Goal: Transaction & Acquisition: Purchase product/service

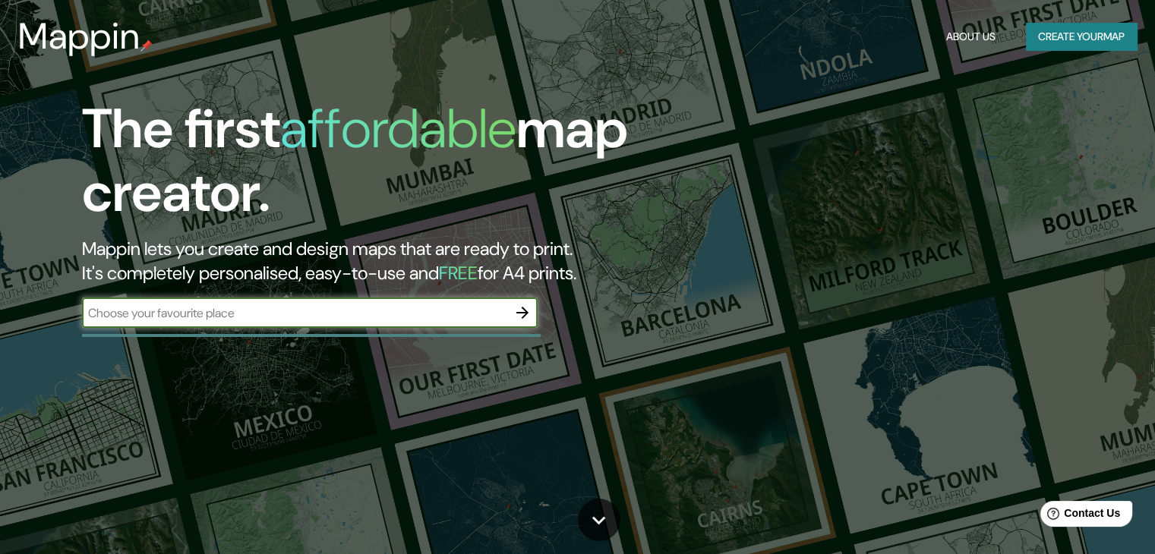
click at [249, 308] on input "text" at bounding box center [294, 313] width 425 height 17
click at [529, 311] on icon "button" at bounding box center [522, 313] width 18 height 18
click at [194, 308] on input "text" at bounding box center [294, 313] width 425 height 17
type input "cdmx"
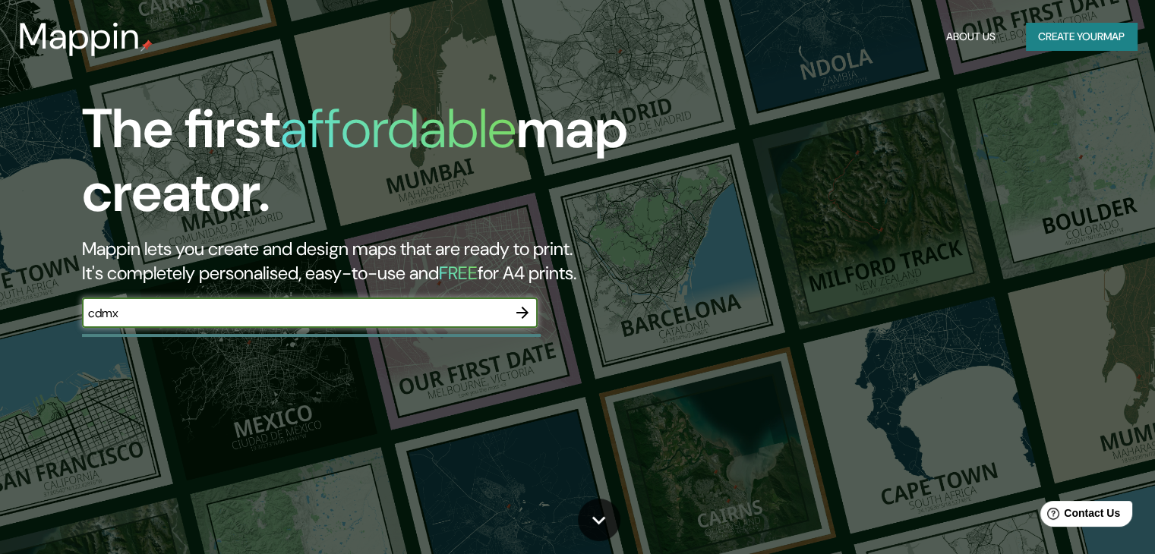
click at [525, 315] on icon "button" at bounding box center [523, 313] width 12 height 12
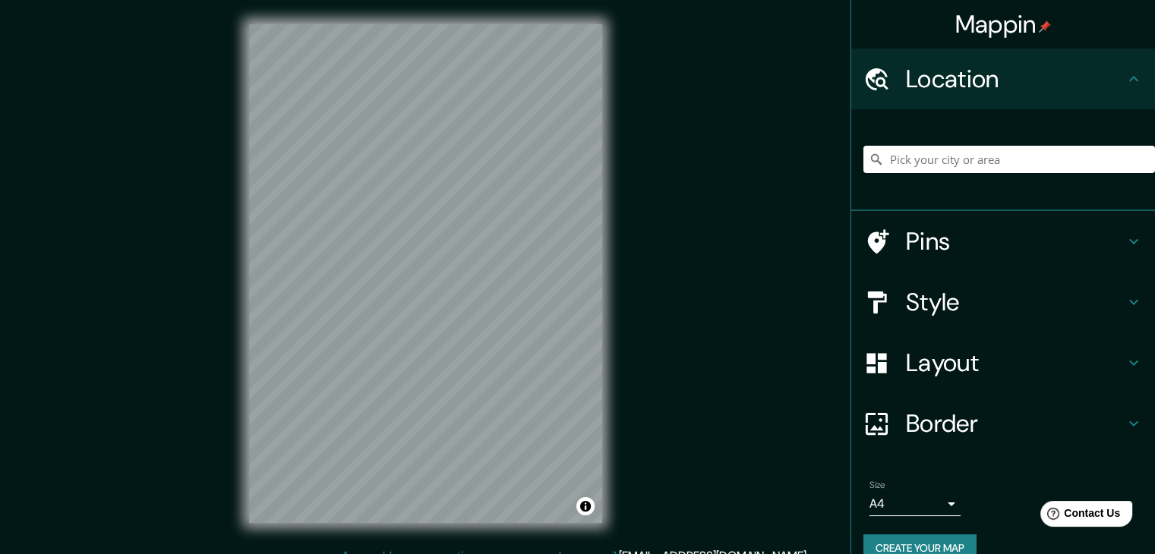
click at [906, 251] on h4 "Pins" at bounding box center [1015, 241] width 219 height 30
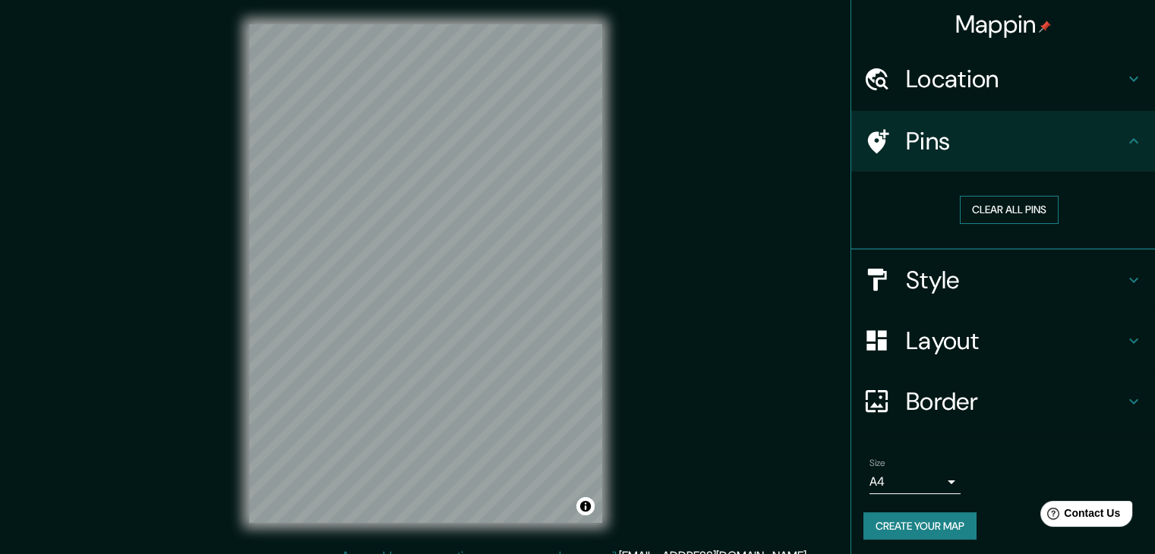
click at [981, 210] on button "Clear all pins" at bounding box center [1009, 210] width 99 height 28
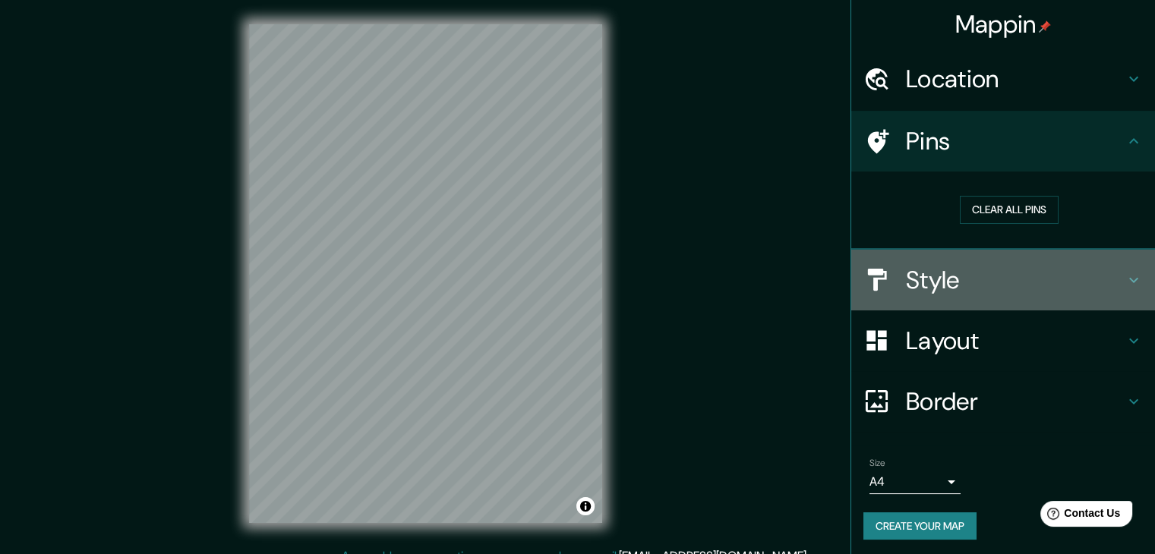
click at [924, 284] on h4 "Style" at bounding box center [1015, 280] width 219 height 30
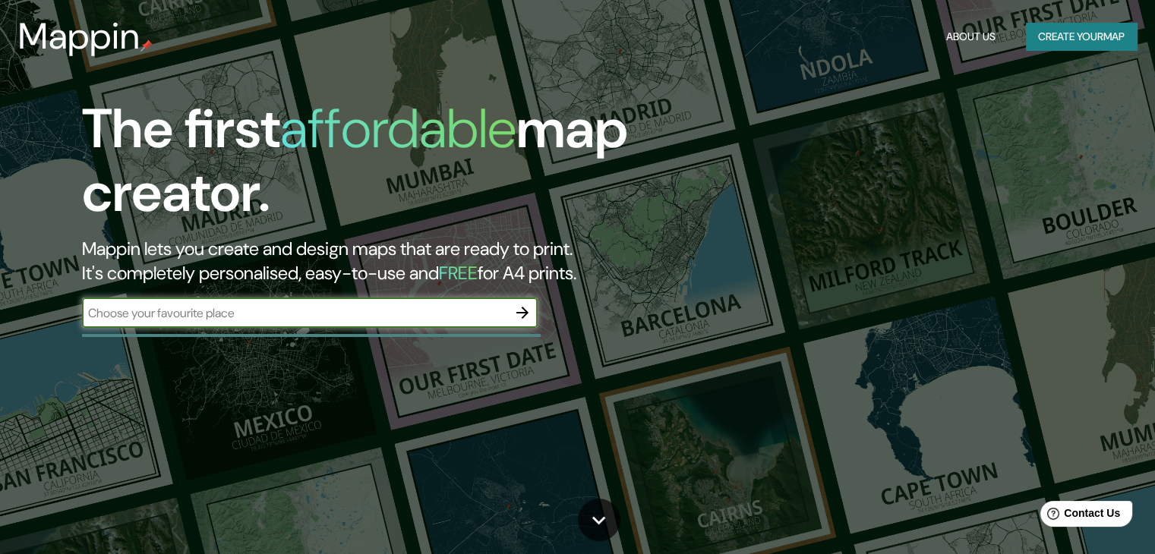
click at [185, 314] on input "text" at bounding box center [294, 313] width 425 height 17
click at [186, 314] on input "text" at bounding box center [294, 313] width 425 height 17
type input "[GEOGRAPHIC_DATA]"
click at [523, 312] on icon "button" at bounding box center [523, 313] width 12 height 12
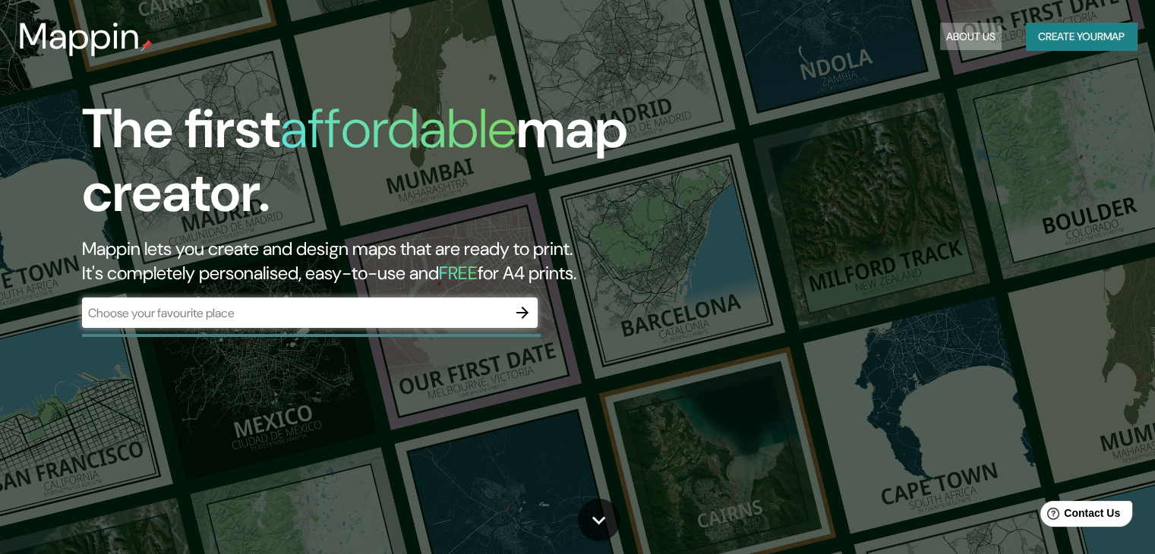
click at [953, 33] on button "About Us" at bounding box center [971, 37] width 62 height 28
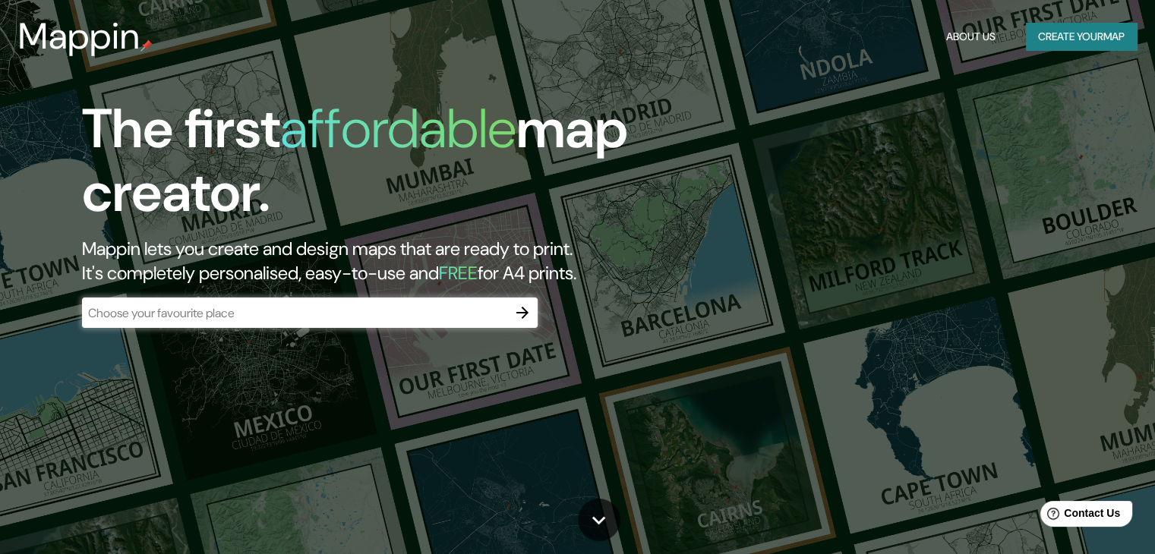
click at [1067, 33] on button "Create your map" at bounding box center [1081, 37] width 111 height 28
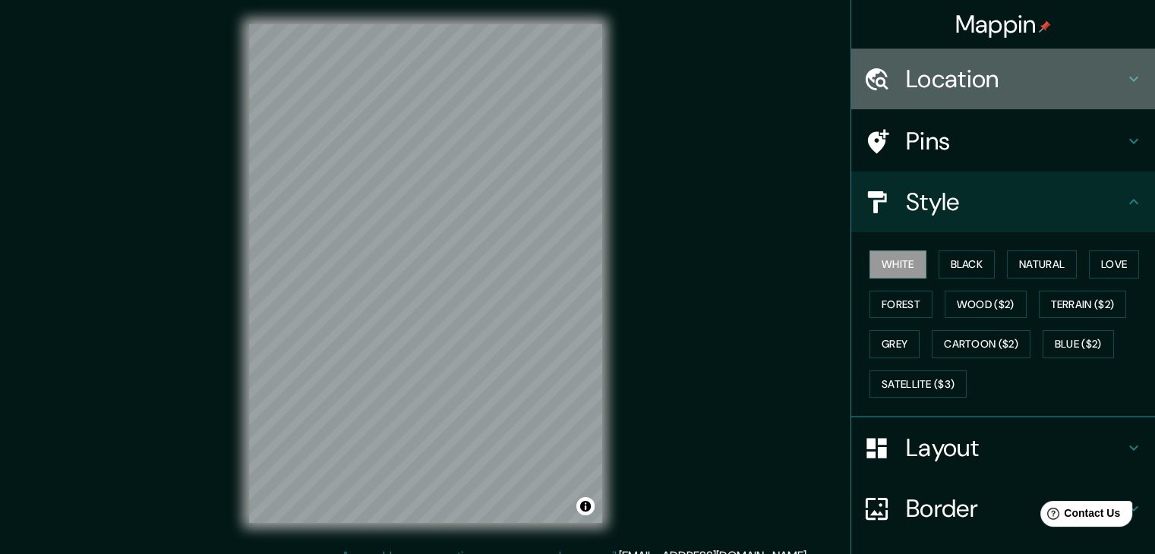
click at [962, 75] on h4 "Location" at bounding box center [1015, 79] width 219 height 30
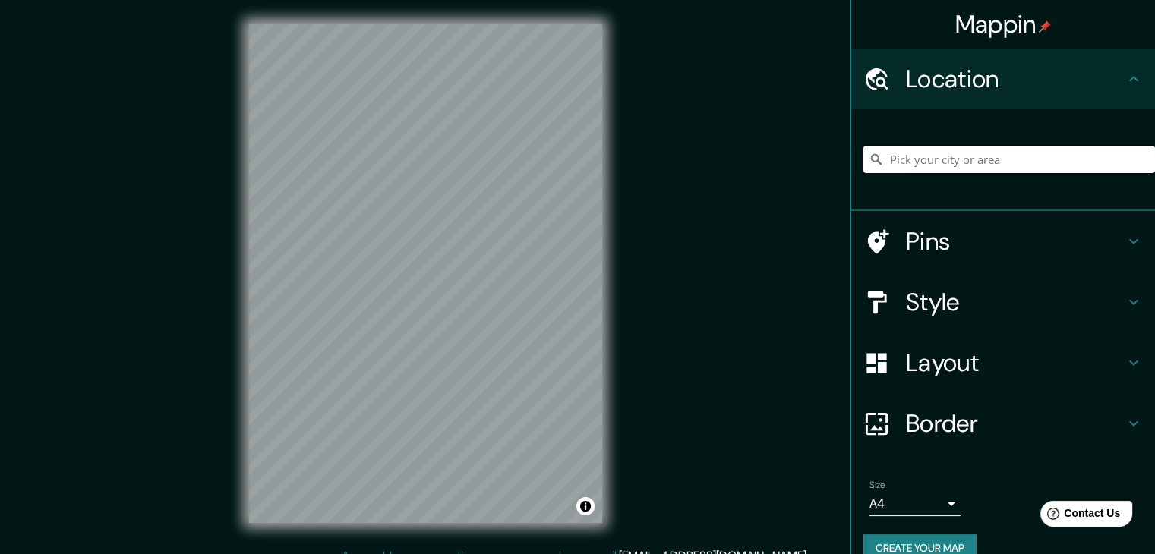
click at [959, 163] on input "Pick your city or area" at bounding box center [1010, 159] width 292 height 27
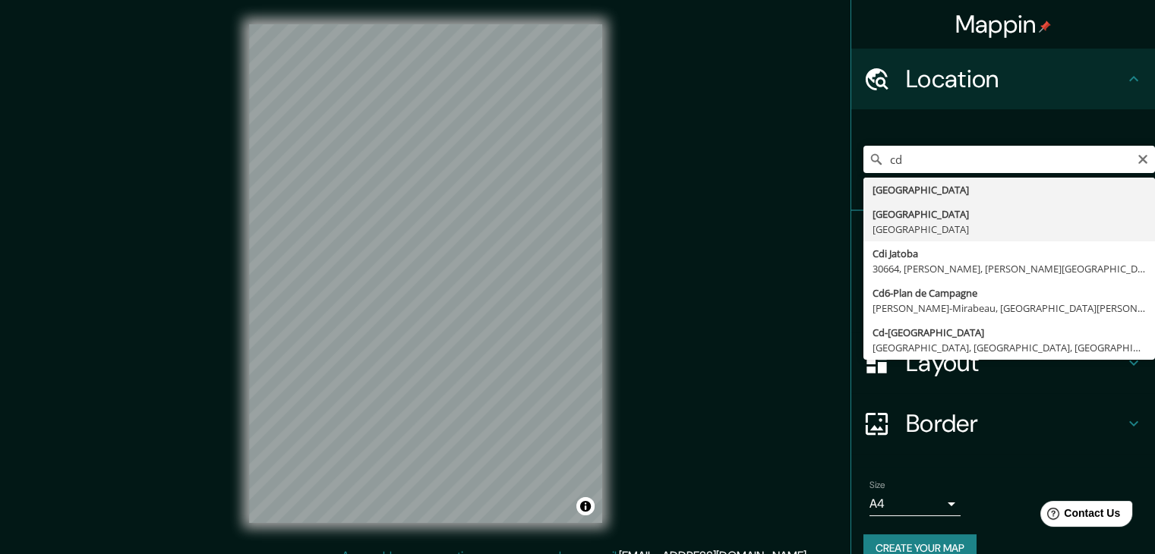
type input "[GEOGRAPHIC_DATA], [GEOGRAPHIC_DATA]"
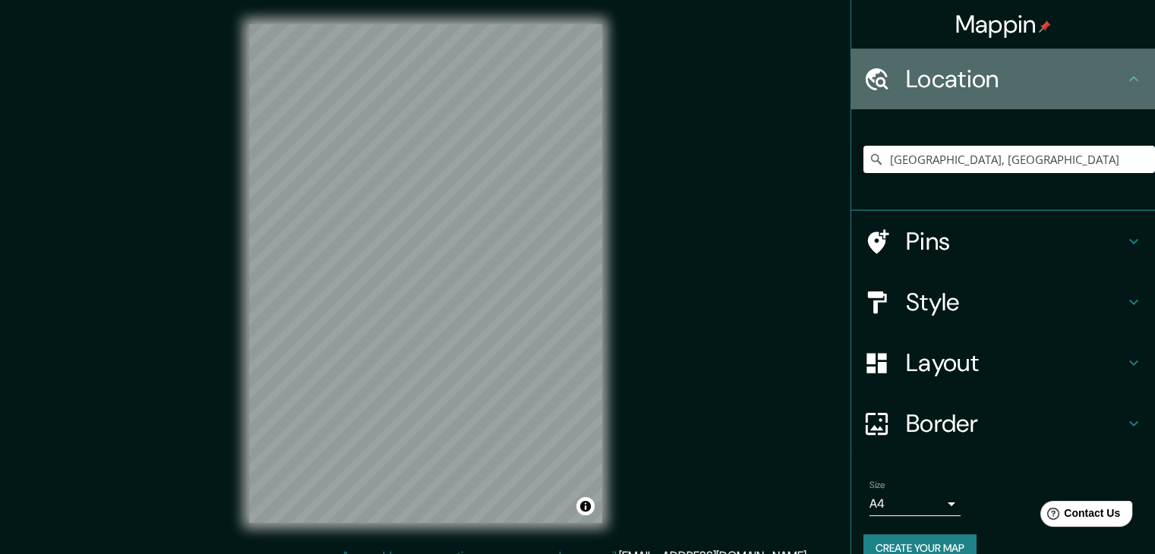
click at [1128, 81] on icon at bounding box center [1134, 79] width 18 height 18
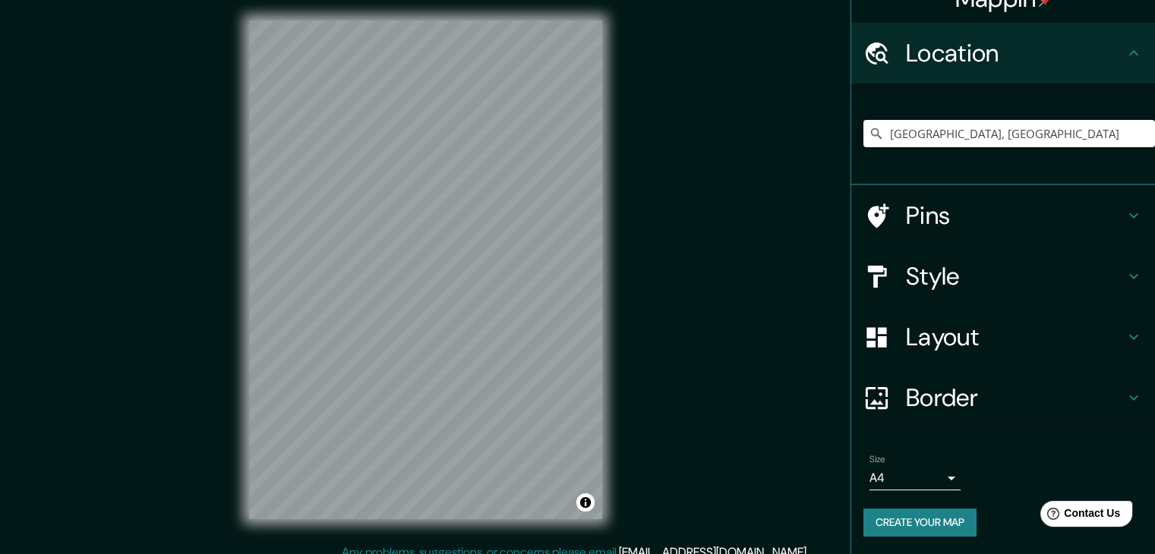
scroll to position [17, 0]
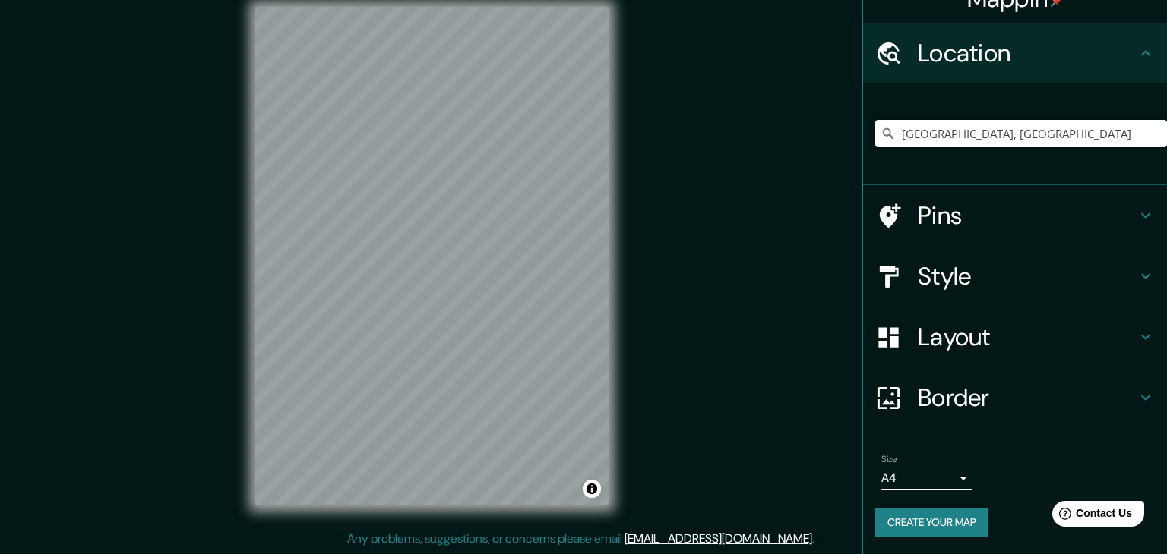
click at [942, 478] on body "Mappin Location [GEOGRAPHIC_DATA], [GEOGRAPHIC_DATA] Pins Style Layout Border C…" at bounding box center [583, 260] width 1167 height 554
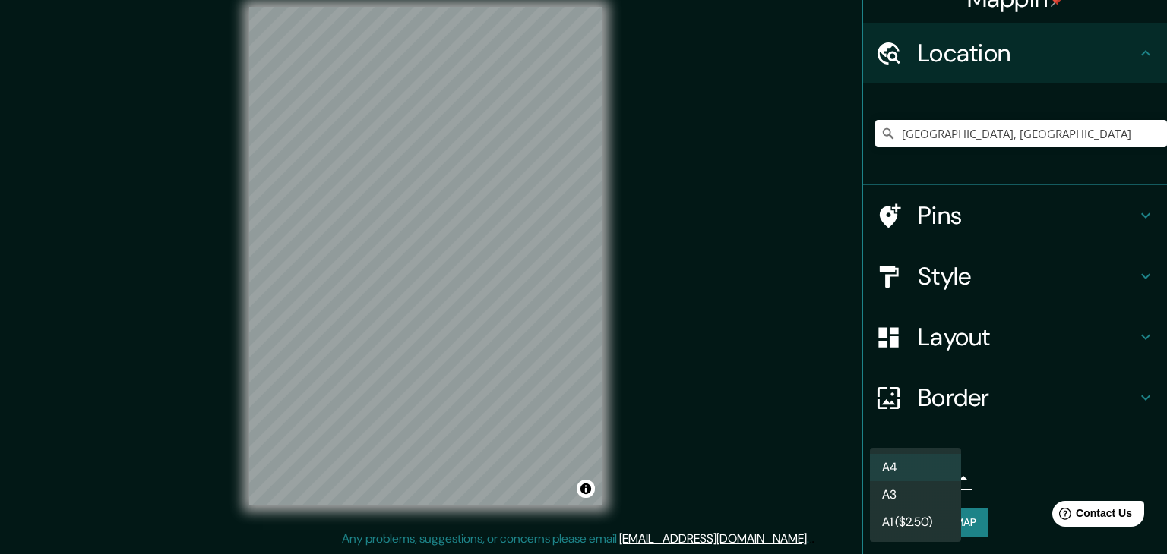
click at [897, 496] on li "A3" at bounding box center [915, 495] width 91 height 27
type input "a4"
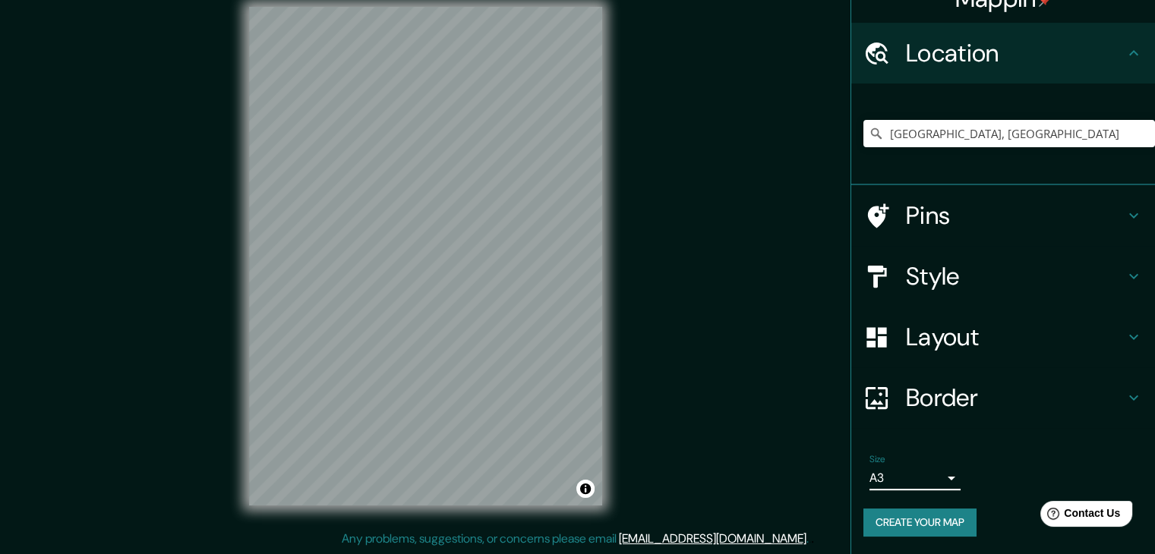
click at [1035, 435] on ul "Location [GEOGRAPHIC_DATA], [GEOGRAPHIC_DATA] Pins Style Layout Border Choose a…" at bounding box center [1003, 289] width 304 height 532
click at [1042, 131] on input "[GEOGRAPHIC_DATA], [GEOGRAPHIC_DATA]" at bounding box center [1010, 133] width 292 height 27
click at [619, 235] on div "© Mapbox © OpenStreetMap Improve this map" at bounding box center [426, 257] width 402 height 548
